Goal: Transaction & Acquisition: Purchase product/service

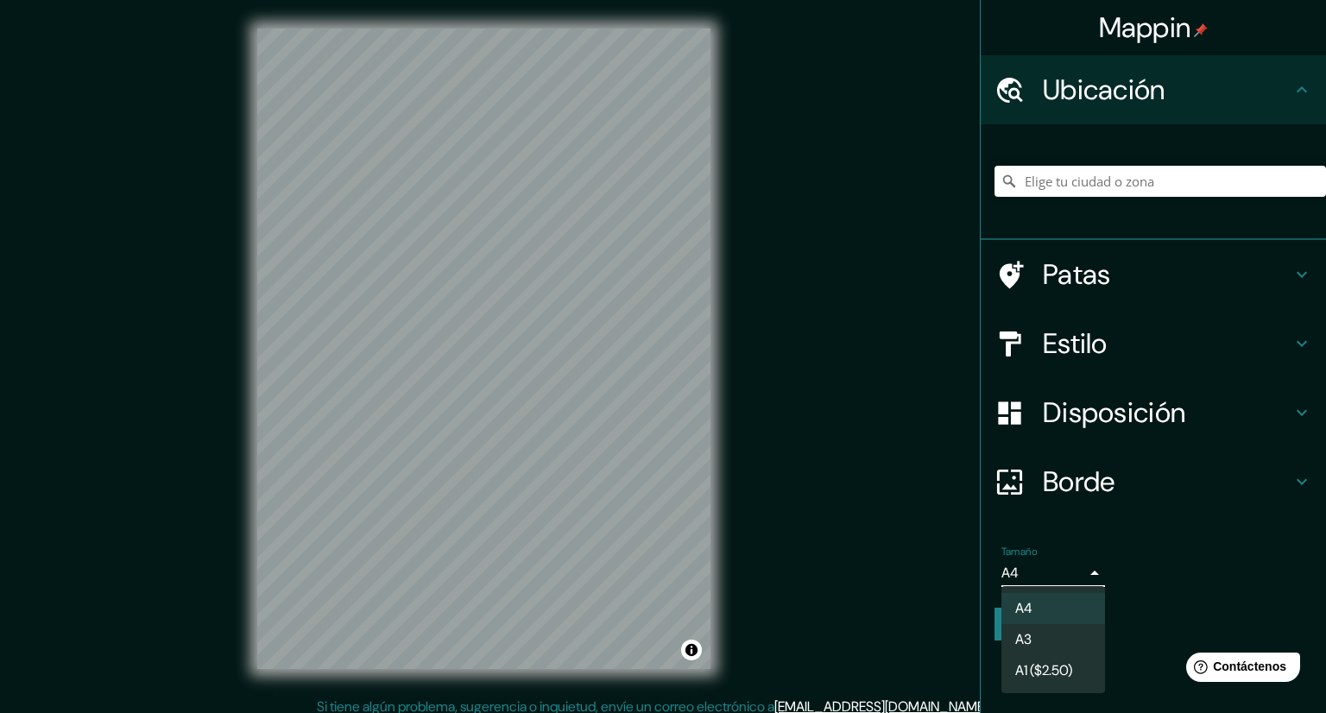
click at [1057, 569] on body "Mappin Ubicación Patas Estilo Disposición Borde Elige un borde. Consejo : puede…" at bounding box center [663, 356] width 1326 height 713
click at [1037, 651] on li "A3" at bounding box center [1053, 641] width 104 height 32
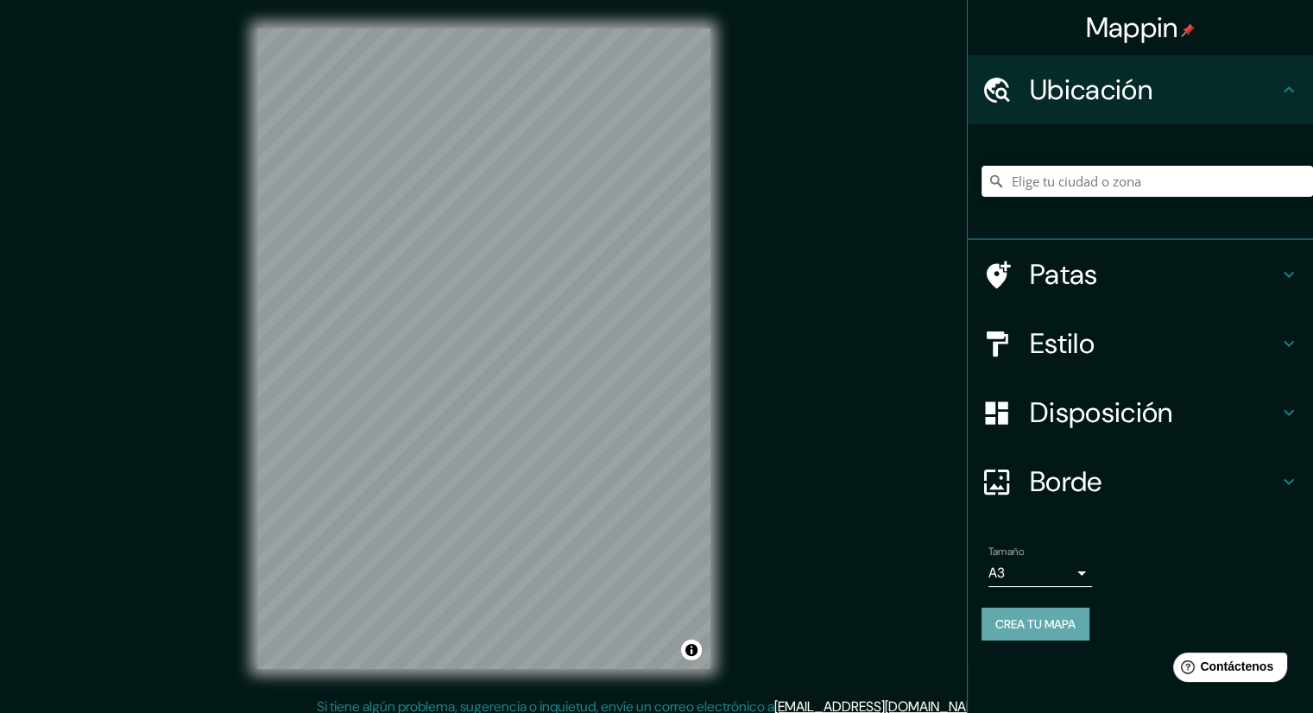
click at [1020, 622] on font "Crea tu mapa" at bounding box center [1035, 624] width 80 height 16
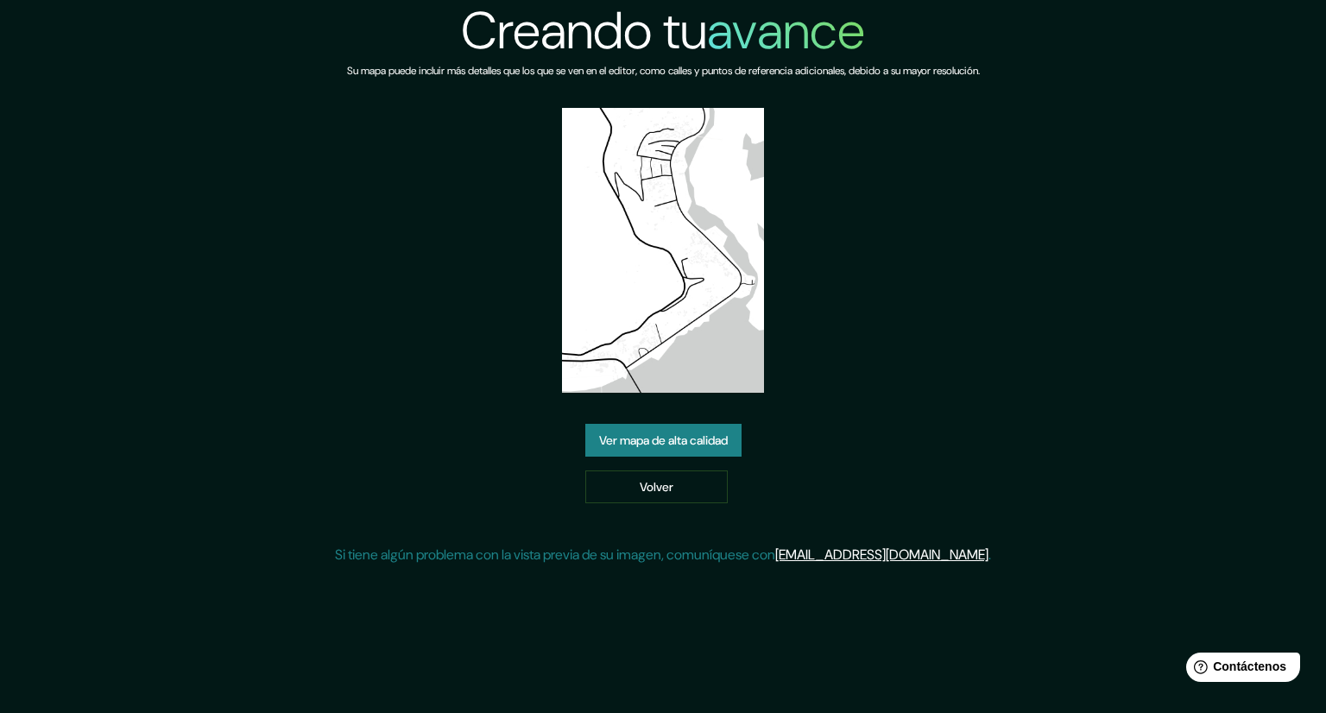
click at [677, 444] on font "Ver mapa de alta calidad" at bounding box center [663, 441] width 129 height 16
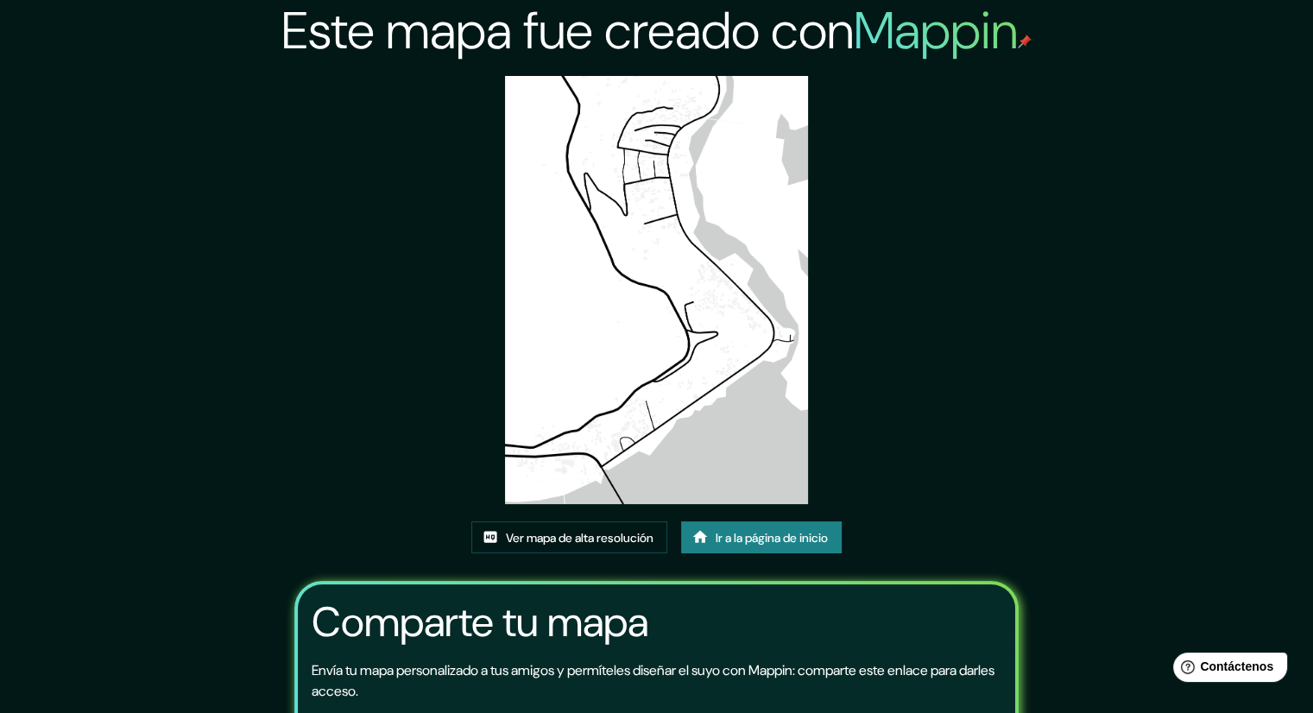
click at [706, 302] on img at bounding box center [656, 290] width 302 height 428
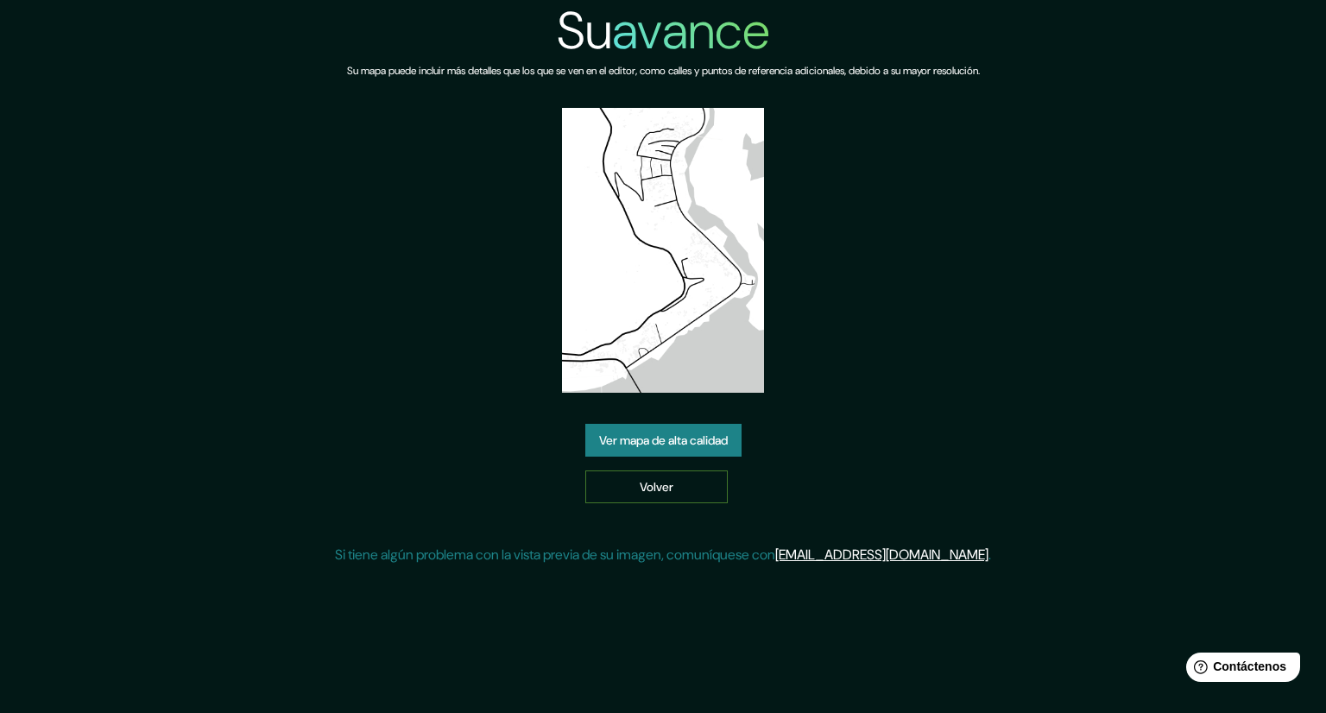
click at [677, 498] on link "Volver" at bounding box center [656, 486] width 142 height 33
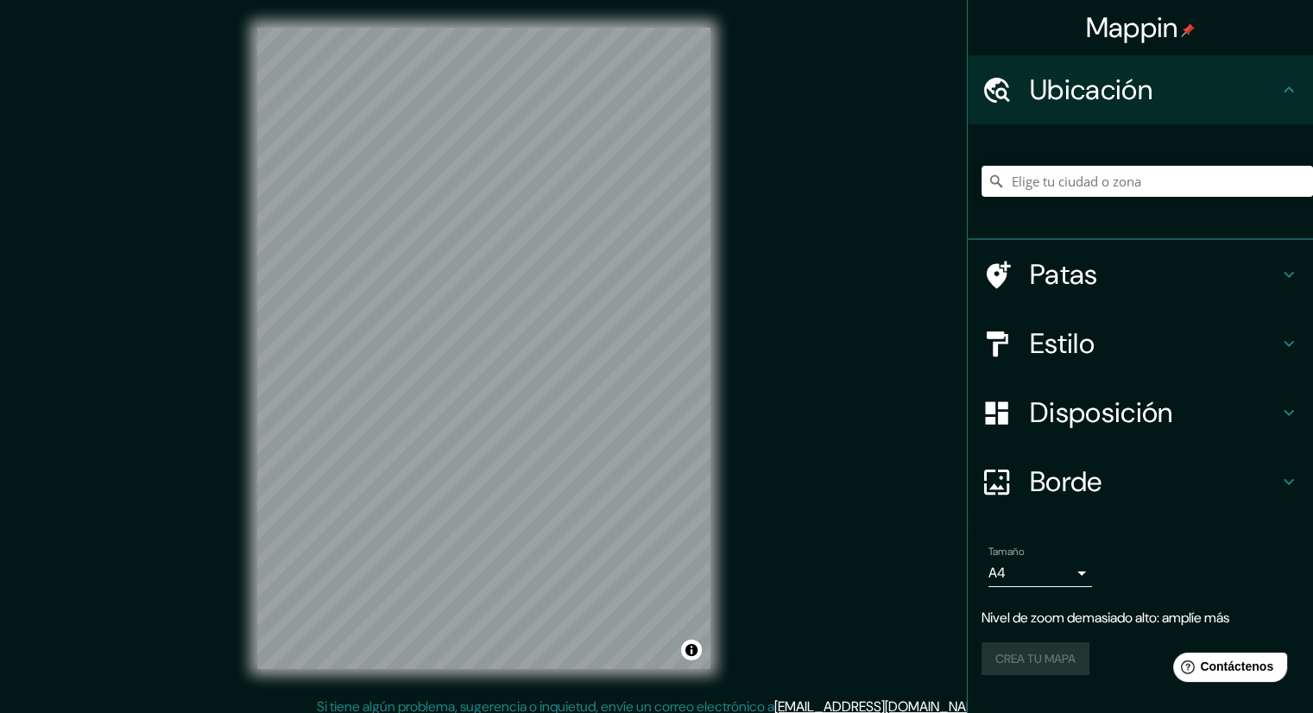
click at [1073, 353] on font "Estilo" at bounding box center [1062, 343] width 65 height 36
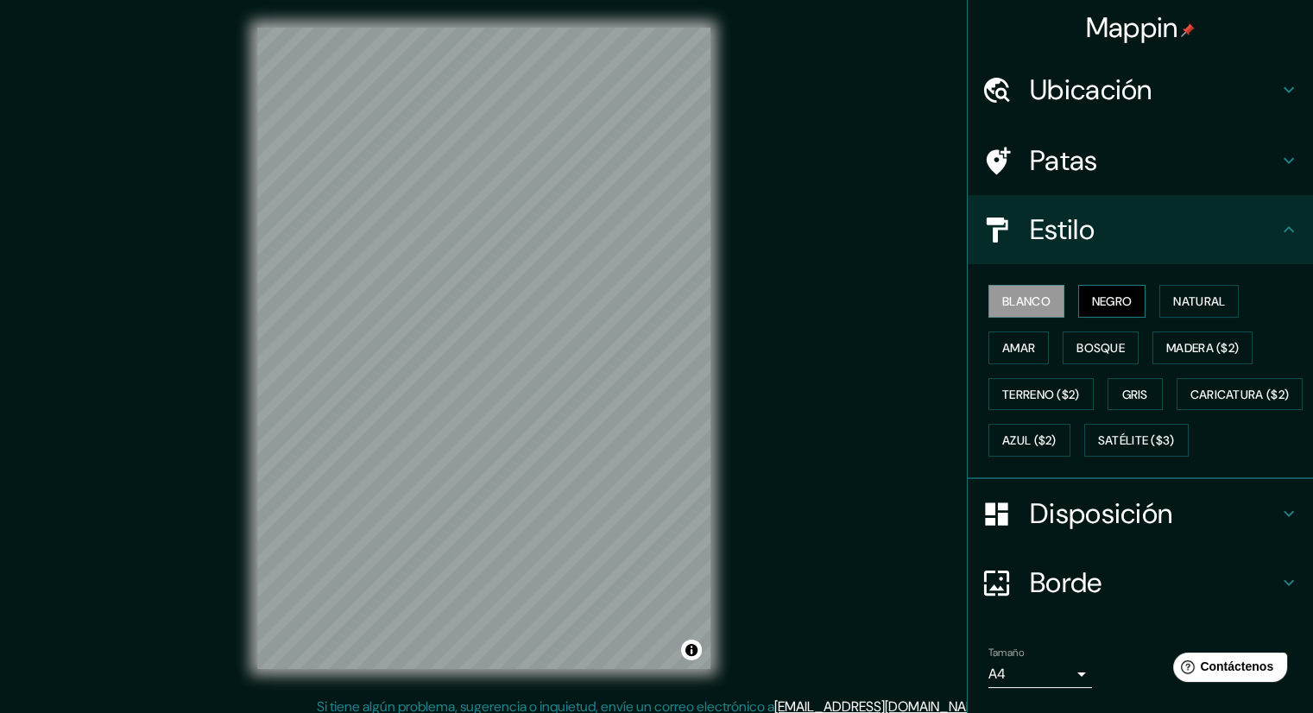
click at [1130, 296] on button "Negro" at bounding box center [1112, 301] width 68 height 33
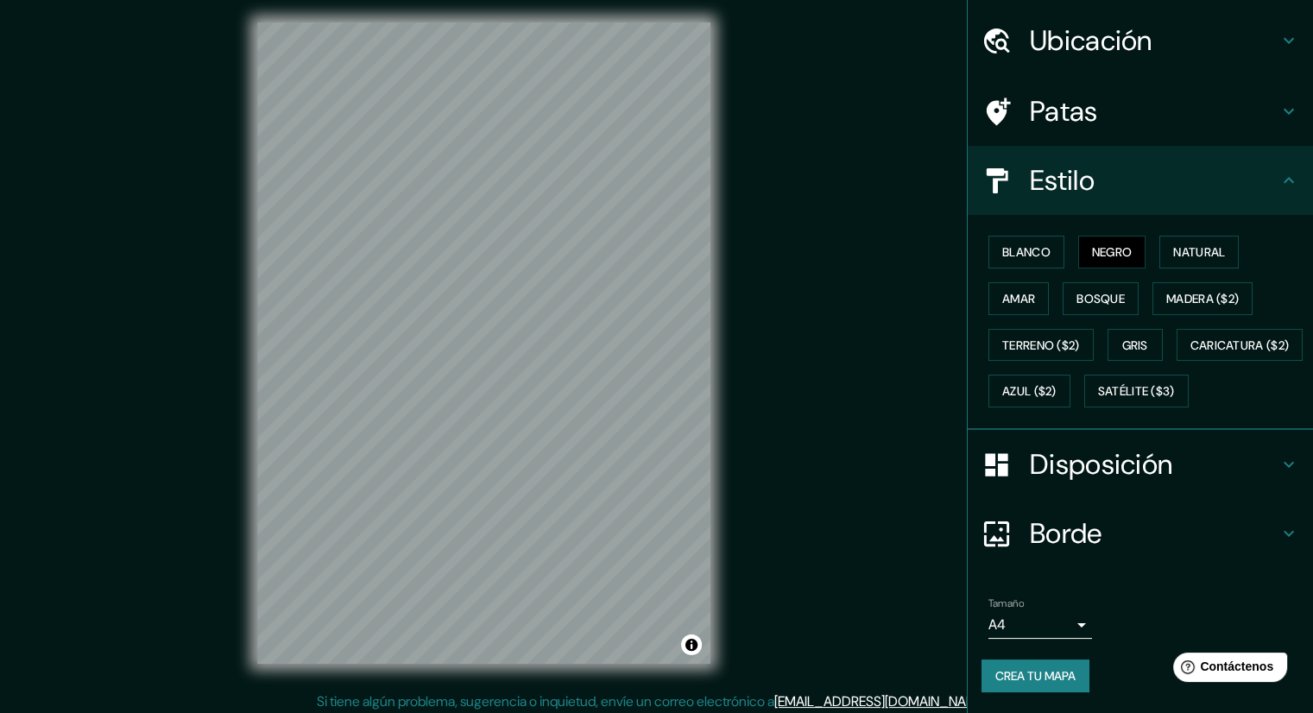
scroll to position [11, 0]
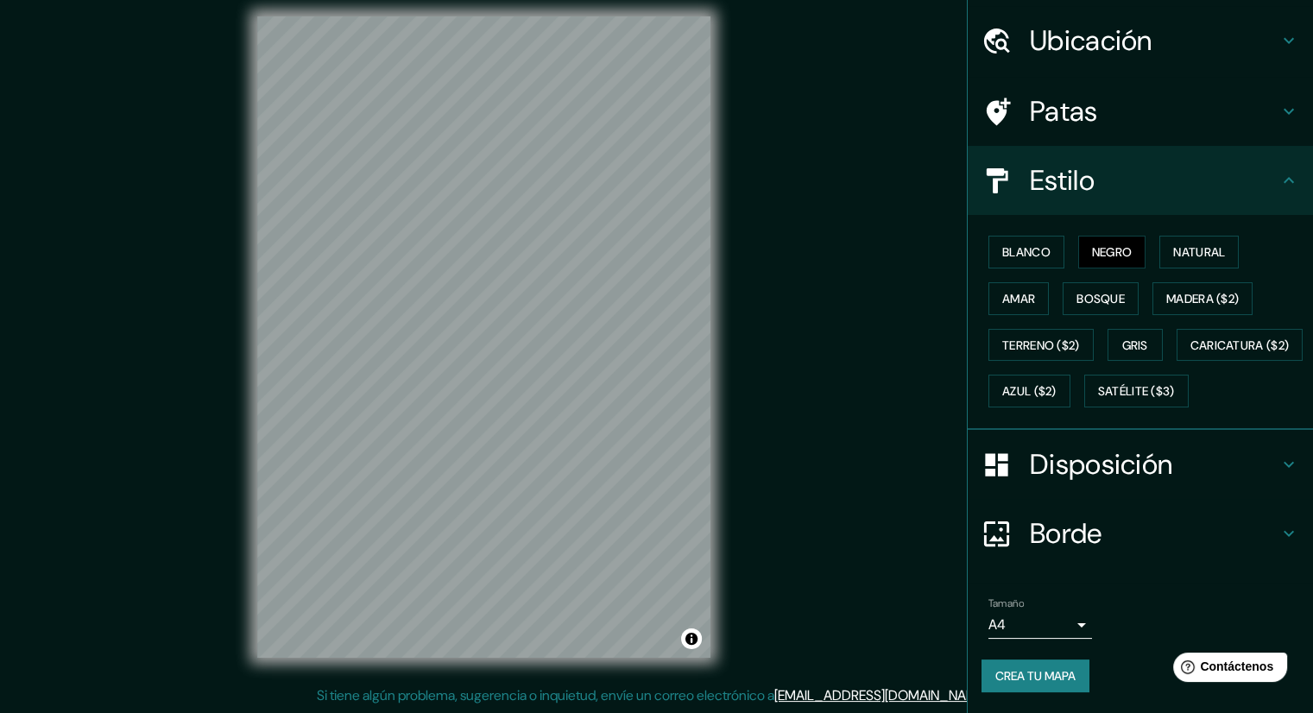
click at [1054, 630] on body "Mappin Ubicación Patas Estilo Blanco Negro Natural [PERSON_NAME] ($2) Terreno (…" at bounding box center [656, 345] width 1313 height 713
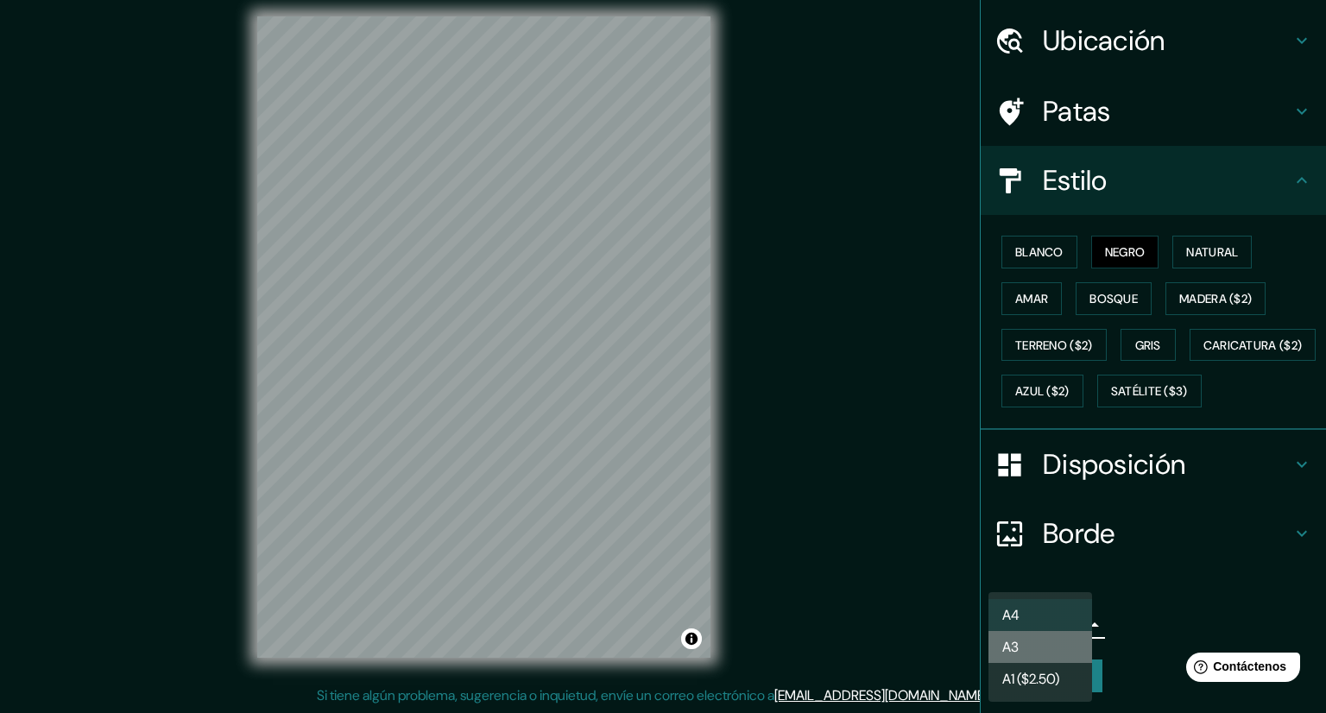
click at [1045, 650] on li "A3" at bounding box center [1040, 647] width 104 height 32
type input "a4"
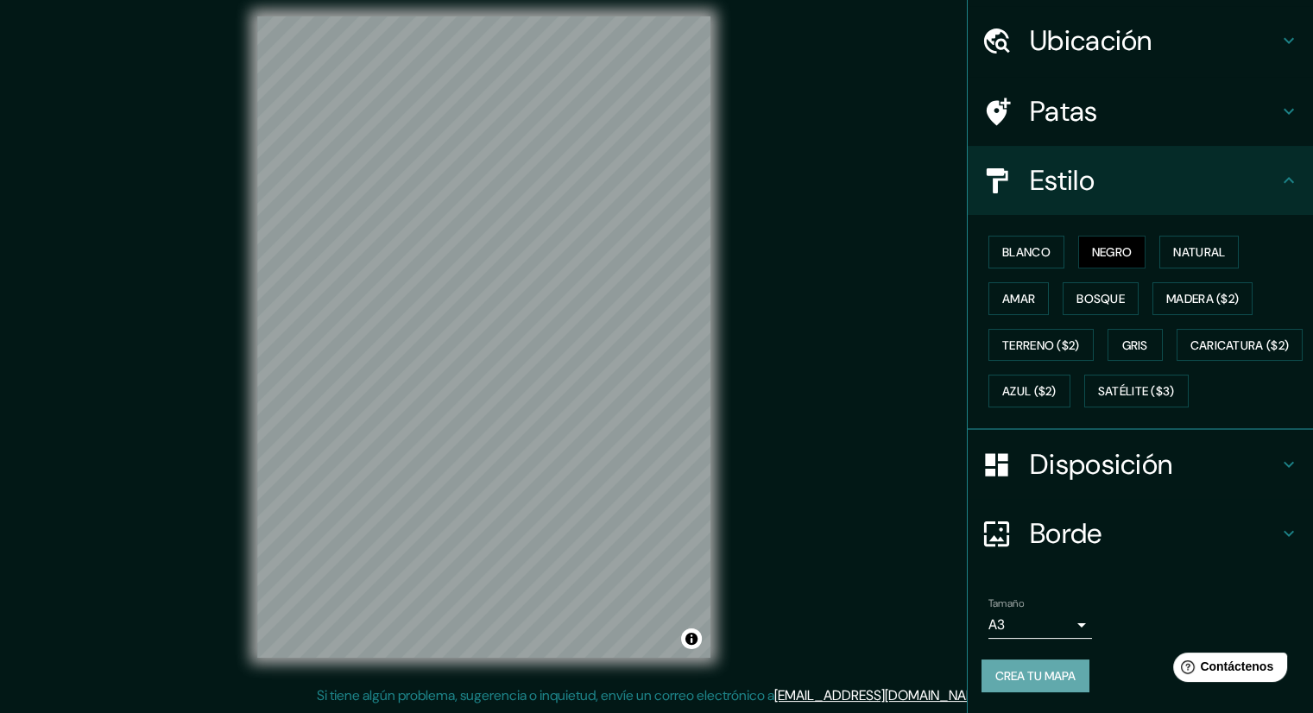
click at [1029, 679] on font "Crea tu mapa" at bounding box center [1035, 676] width 80 height 16
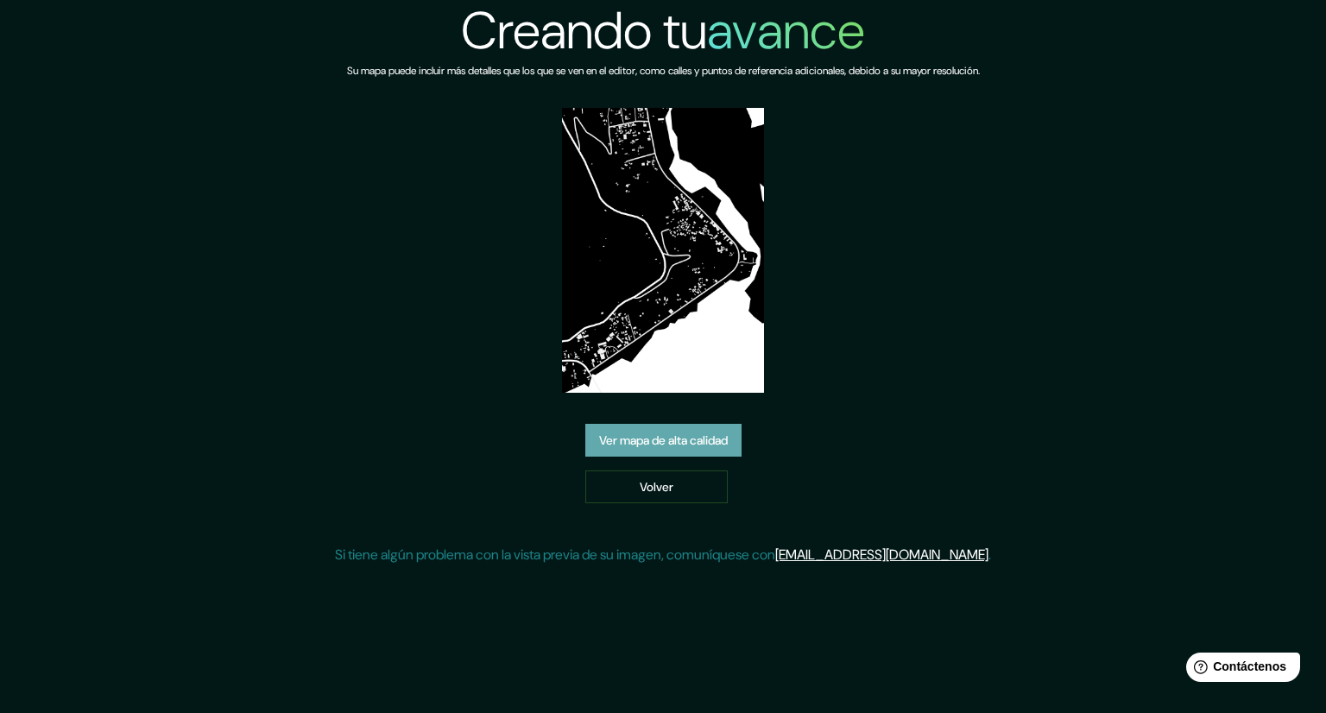
click at [684, 445] on font "Ver mapa de alta calidad" at bounding box center [663, 441] width 129 height 16
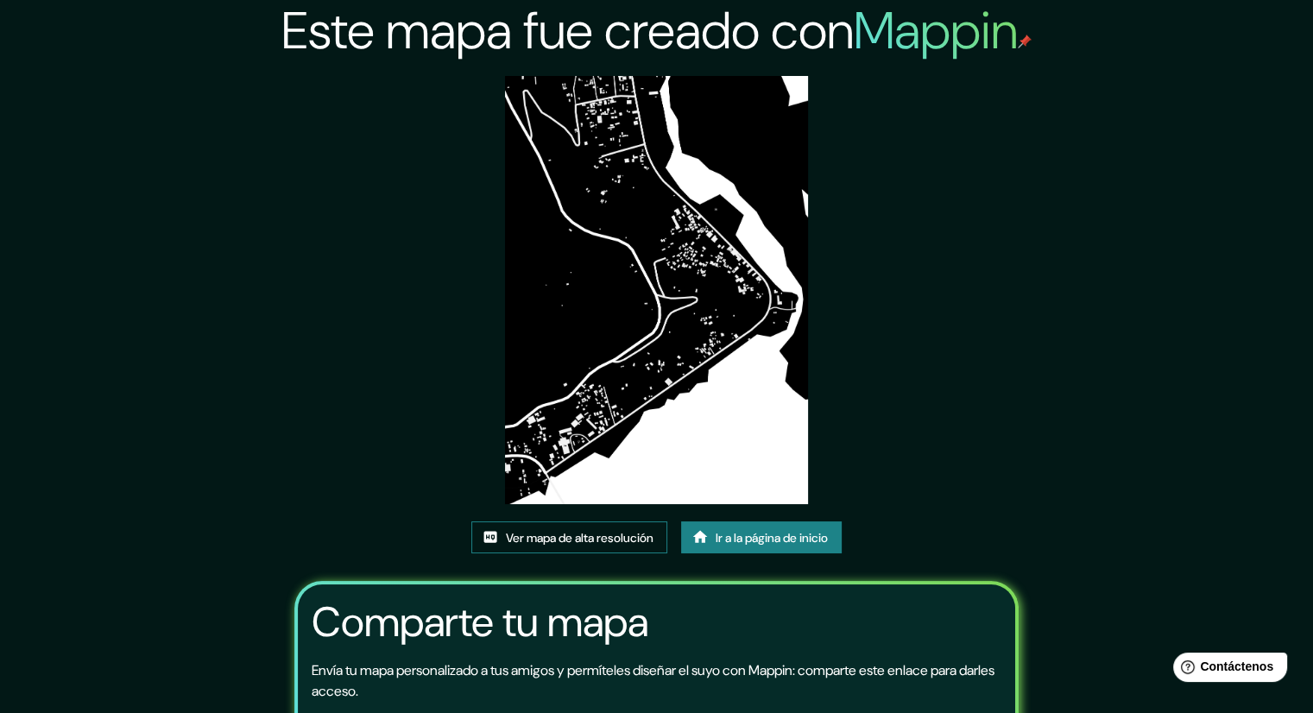
click at [559, 536] on font "Ver mapa de alta resolución" at bounding box center [580, 538] width 148 height 16
